Goal: Transaction & Acquisition: Download file/media

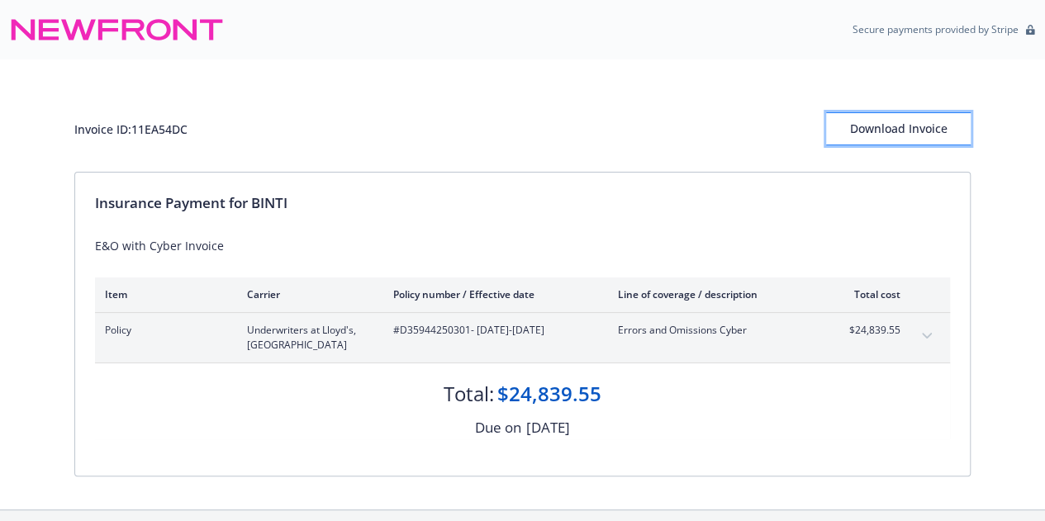
click at [881, 137] on div "Download Invoice" at bounding box center [898, 128] width 145 height 31
